Goal: Information Seeking & Learning: Learn about a topic

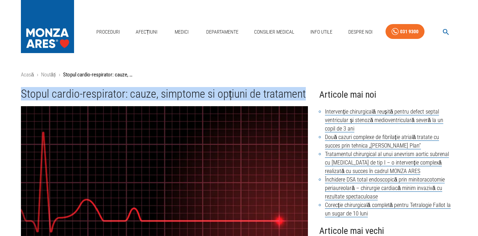
drag, startPoint x: 21, startPoint y: 93, endPoint x: 306, endPoint y: 90, distance: 285.6
click at [306, 90] on h1 "Stopul cardio-respirator: cauze, simptome si opțiuni de tratament" at bounding box center [164, 94] width 287 height 13
copy h1 "Stopul cardio-respirator: cauze, simptome si opțiuni de tratament"
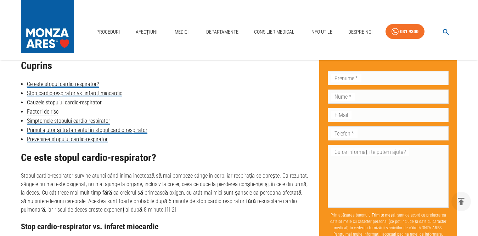
scroll to position [312, 0]
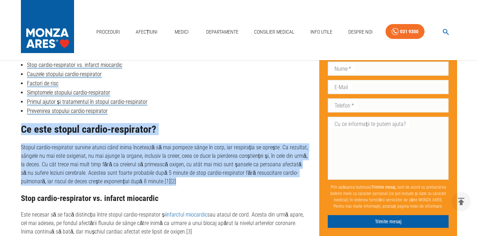
drag, startPoint x: 21, startPoint y: 130, endPoint x: 177, endPoint y: 184, distance: 164.9
copy div "Ce este stopul cardio-respirator? Stopul cardio-respirator survine atunci când …"
click at [165, 131] on h2 "Ce este stopul cardio-respirator?" at bounding box center [164, 129] width 287 height 11
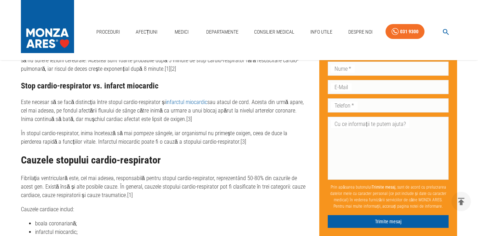
scroll to position [425, 0]
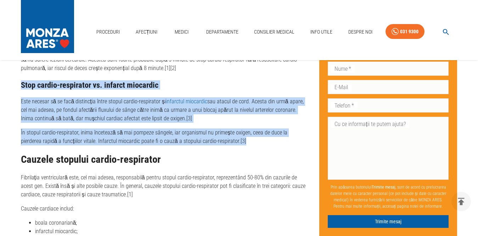
drag, startPoint x: 21, startPoint y: 85, endPoint x: 225, endPoint y: 139, distance: 211.9
copy div "Stop cardio-respirator vs. infarct miocardic Este necesar să se facă distincția…"
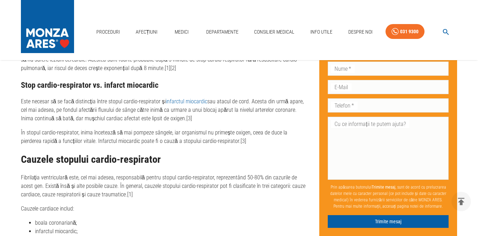
click at [21, 160] on h2 "Cauzele stopului cardio-respirator" at bounding box center [164, 159] width 287 height 11
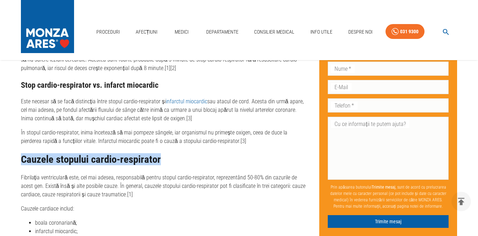
drag, startPoint x: 21, startPoint y: 160, endPoint x: 163, endPoint y: 162, distance: 142.4
click at [163, 162] on h2 "Cauzele stopului cardio-respirator" at bounding box center [164, 159] width 287 height 11
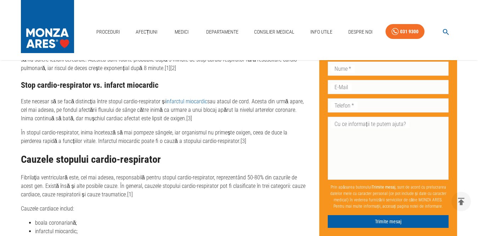
click at [83, 206] on p "Cauzele cardiace includ:" at bounding box center [164, 209] width 287 height 9
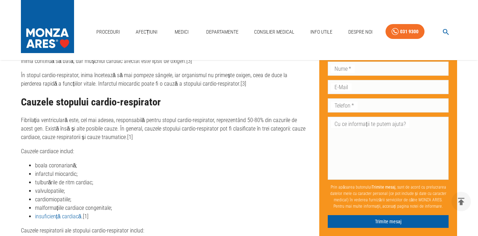
scroll to position [468, 0]
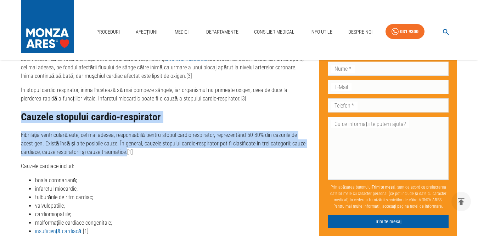
drag, startPoint x: 19, startPoint y: 116, endPoint x: 126, endPoint y: 156, distance: 114.0
copy div "Cauzele stopului cardio-respirator Fibrilația ventriculară este, cel mai adesea…"
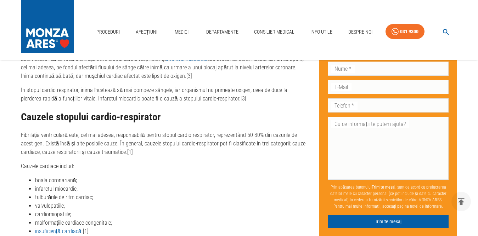
click at [120, 163] on p "Cauzele cardiace includ:" at bounding box center [164, 166] width 287 height 9
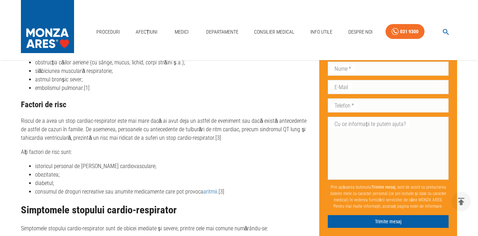
scroll to position [666, 0]
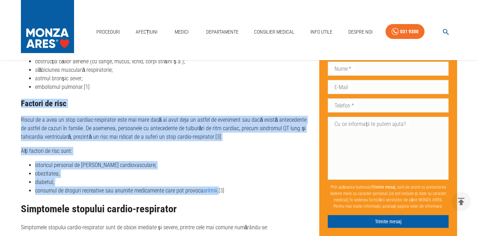
drag, startPoint x: 20, startPoint y: 103, endPoint x: 220, endPoint y: 193, distance: 219.0
click at [220, 193] on div "Stopul cardio-respirator: cauze, simptome si opțiuni de tratament Publicat: [DA…" at bounding box center [159, 217] width 299 height 1614
copy div "Factori de risc Riscul de a avea un stop cardiac-respirator este mai mare dacă …"
click at [109, 182] on li "diabetul;" at bounding box center [171, 182] width 273 height 9
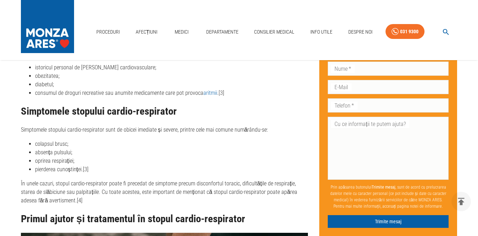
scroll to position [794, 0]
